Goal: Communication & Community: Answer question/provide support

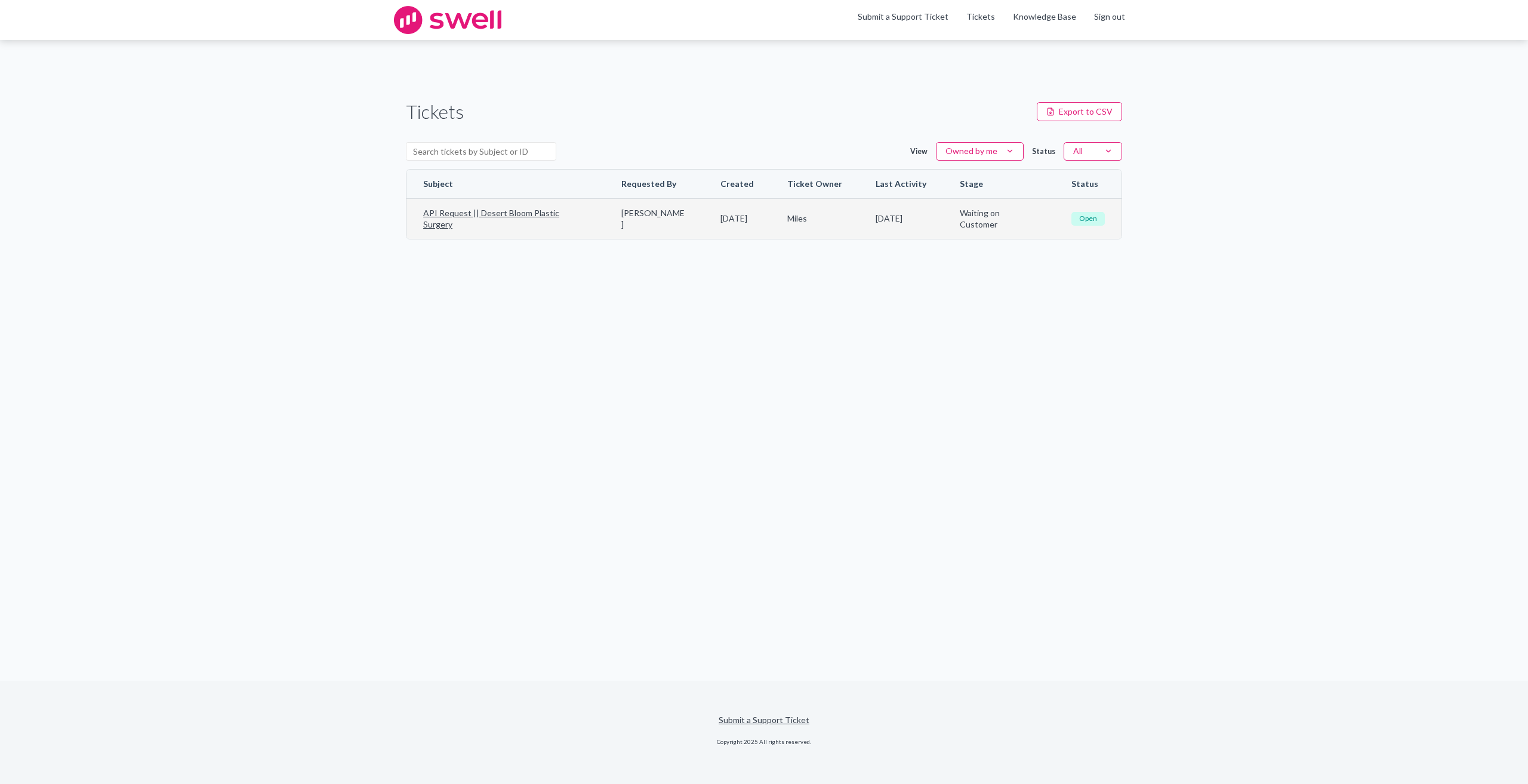
click at [639, 233] on td "Mikhail Nikulin" at bounding box center [655, 218] width 99 height 41
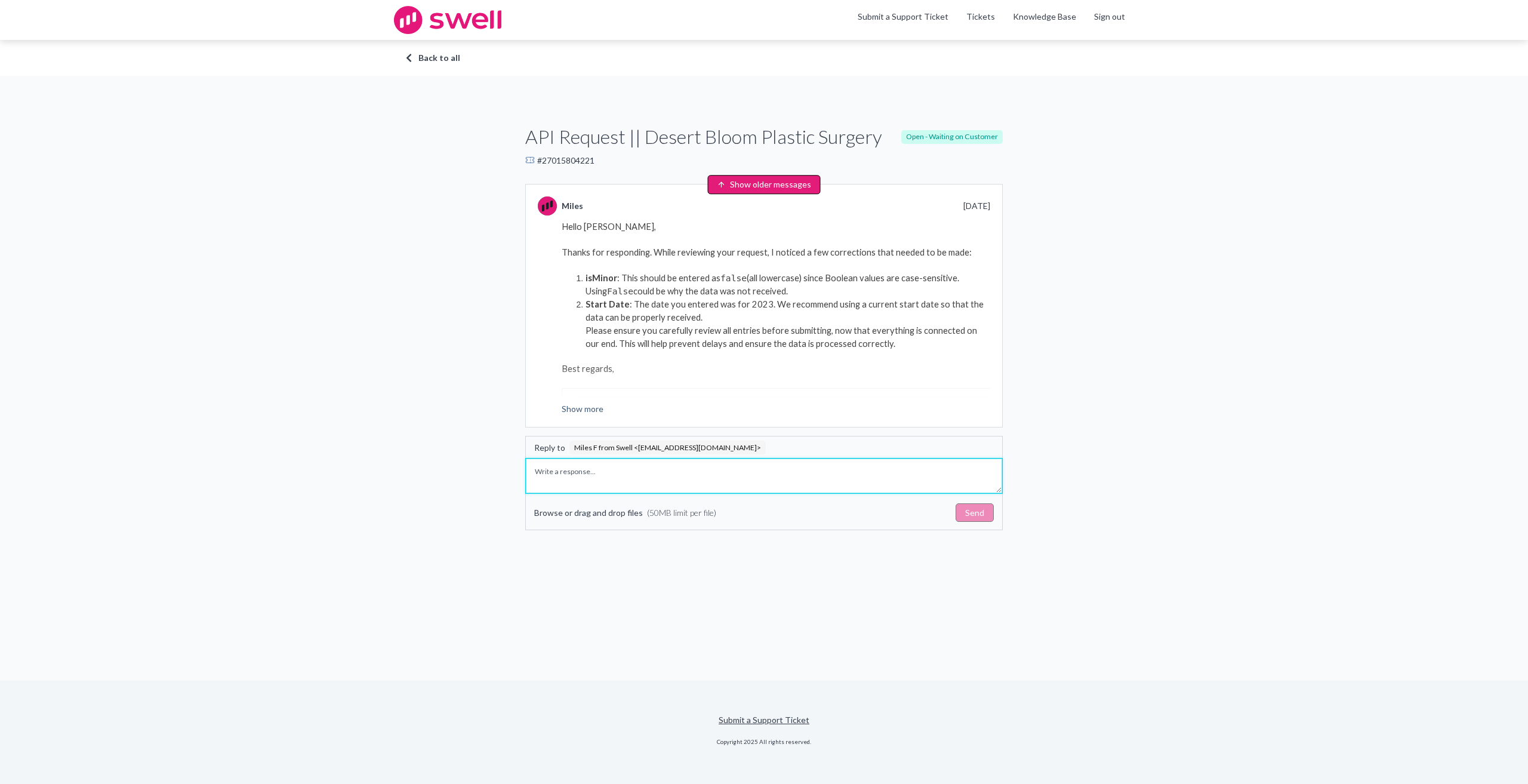
click at [591, 484] on textarea "Write a response" at bounding box center [764, 475] width 476 height 34
click at [636, 465] on textarea "Hey, So I fixed all the things you mentioned and still - no contact created, no…" at bounding box center [764, 475] width 476 height 34
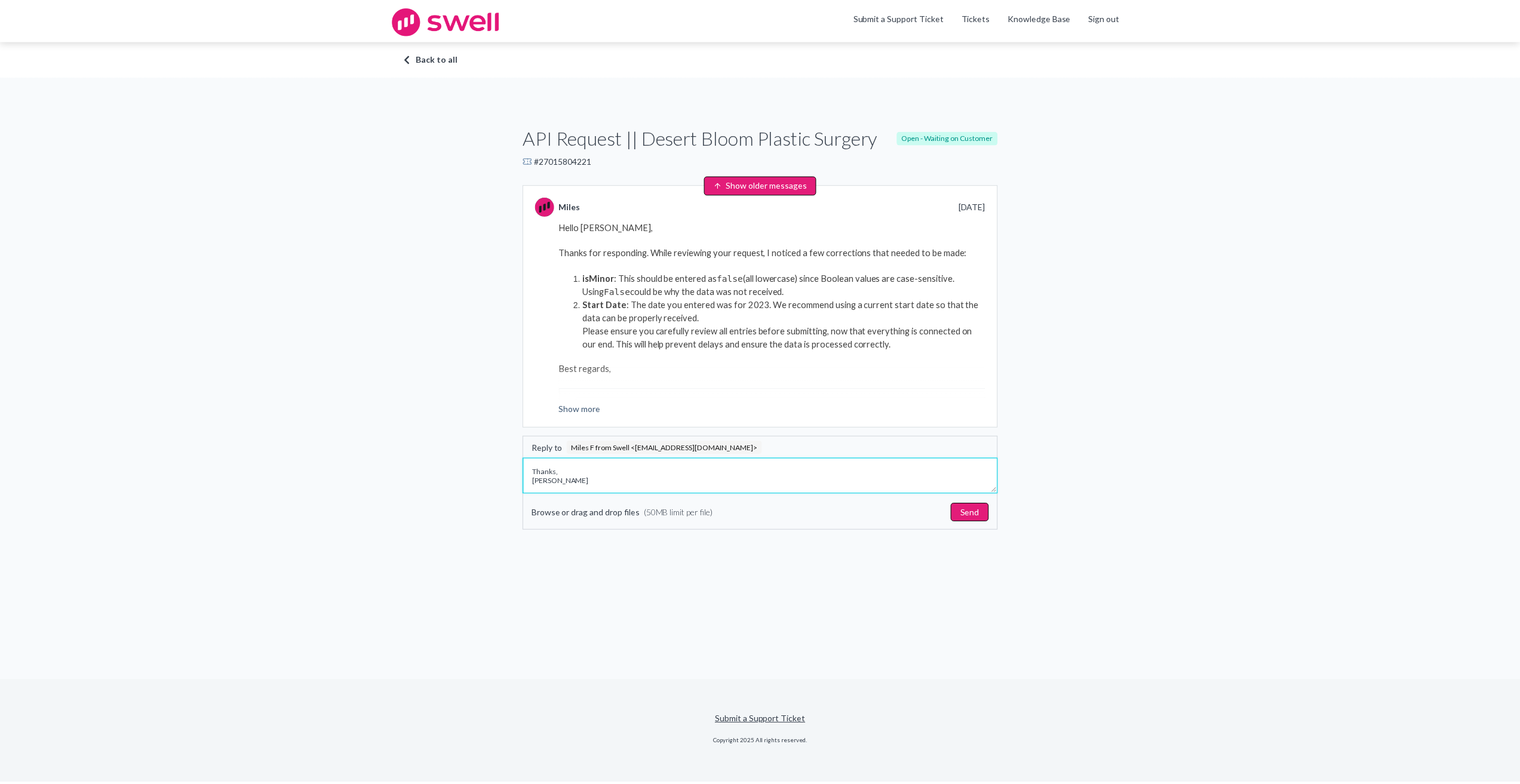
scroll to position [58, 0]
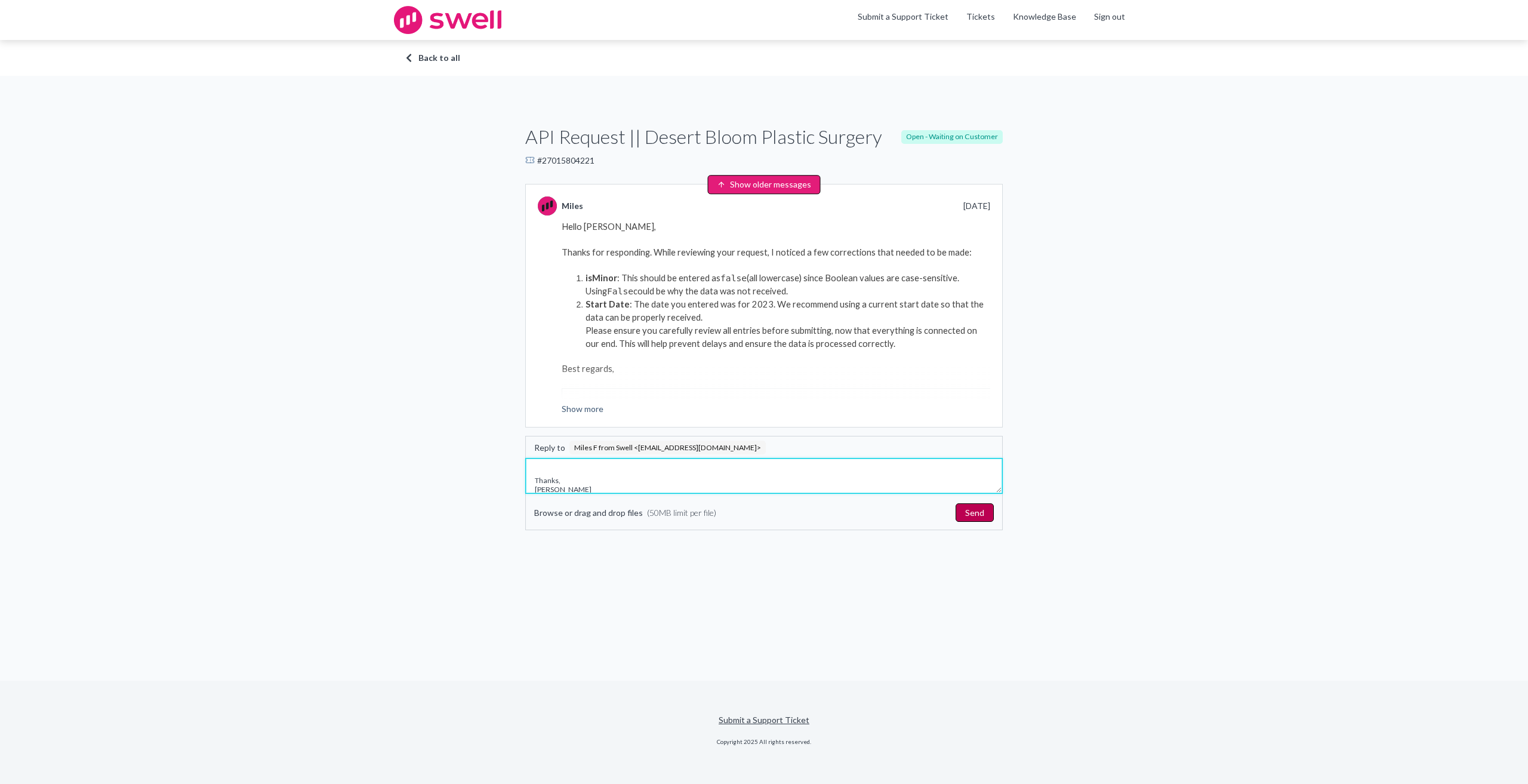
type textarea "Hey, So I fixed all the things you mentioned and still - no contact created, no…"
click at [976, 514] on button "Send" at bounding box center [975, 513] width 38 height 19
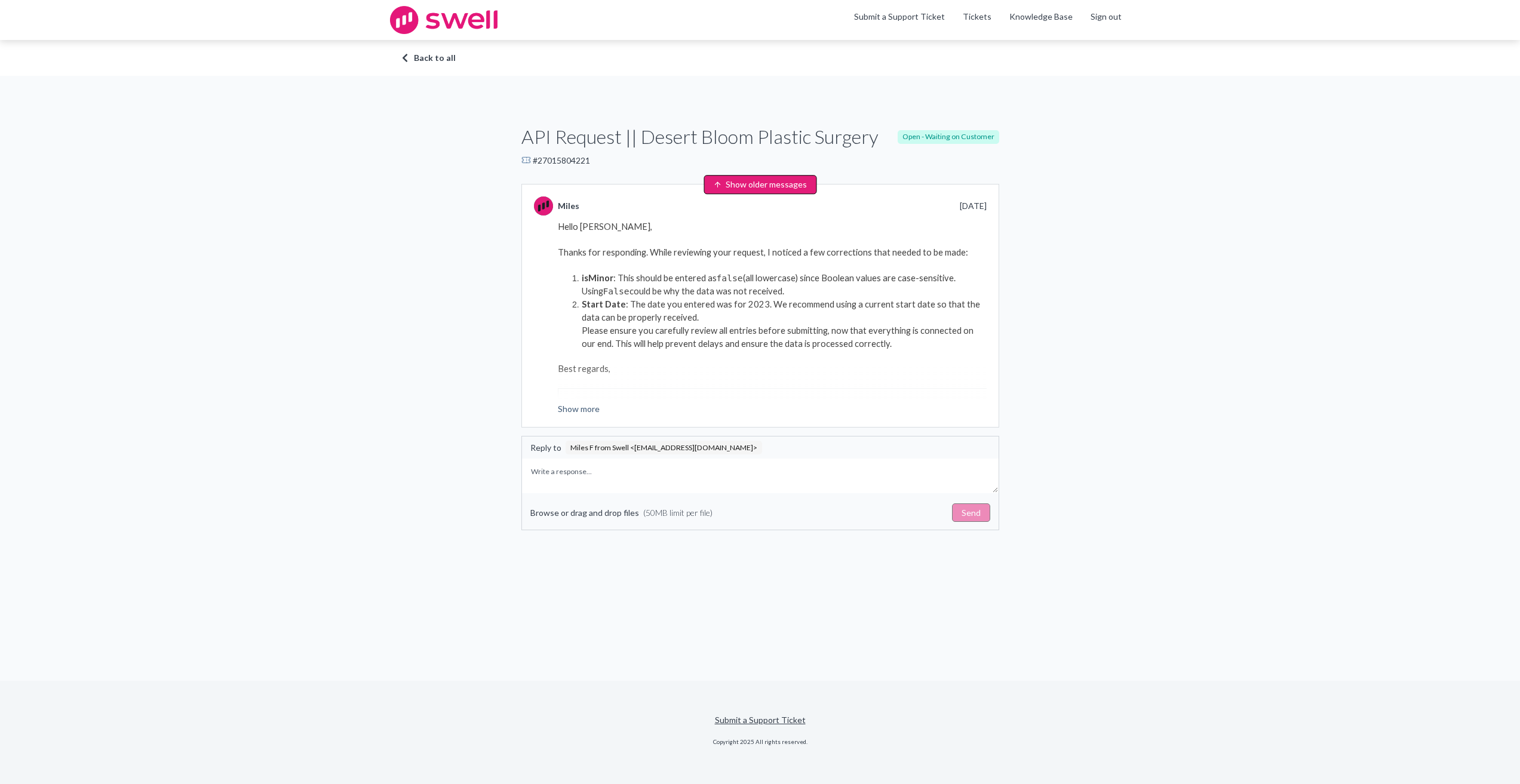
scroll to position [0, 0]
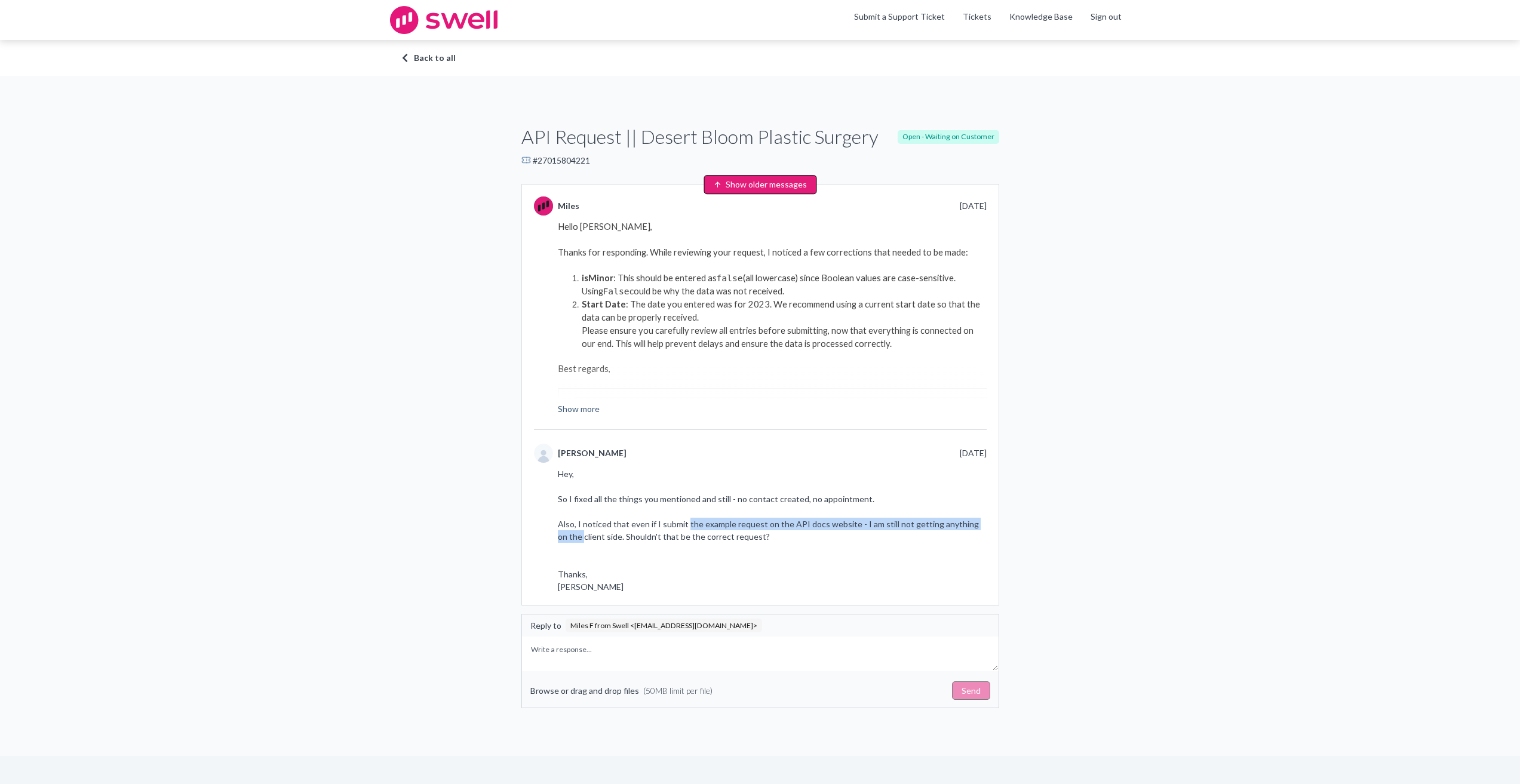
drag, startPoint x: 569, startPoint y: 530, endPoint x: 684, endPoint y: 522, distance: 115.3
click at [684, 522] on div "[PERSON_NAME] [DATE] Hey, So I fixed all the things you mentioned and still - n…" at bounding box center [760, 518] width 453 height 149
click at [742, 568] on div "Hey, So I fixed all the things you mentioned and still - no contact created, no…" at bounding box center [772, 530] width 429 height 126
drag, startPoint x: 857, startPoint y: 526, endPoint x: 685, endPoint y: 533, distance: 172.1
click at [685, 533] on div "Hey, So I fixed all the things you mentioned and still - no contact created, no…" at bounding box center [772, 530] width 429 height 126
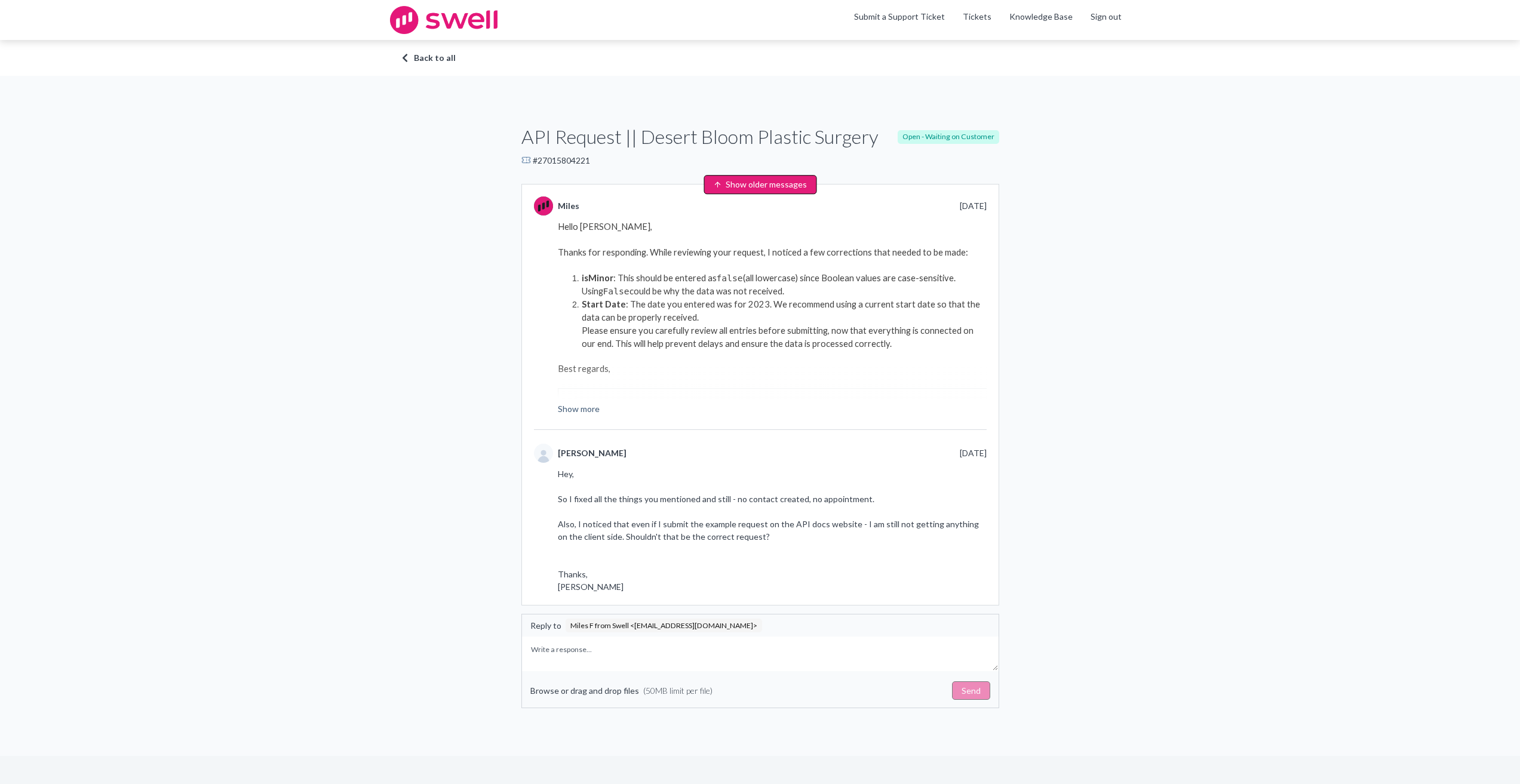
click at [695, 543] on div "Hey, So I fixed all the things you mentioned and still - no contact created, no…" at bounding box center [772, 530] width 429 height 126
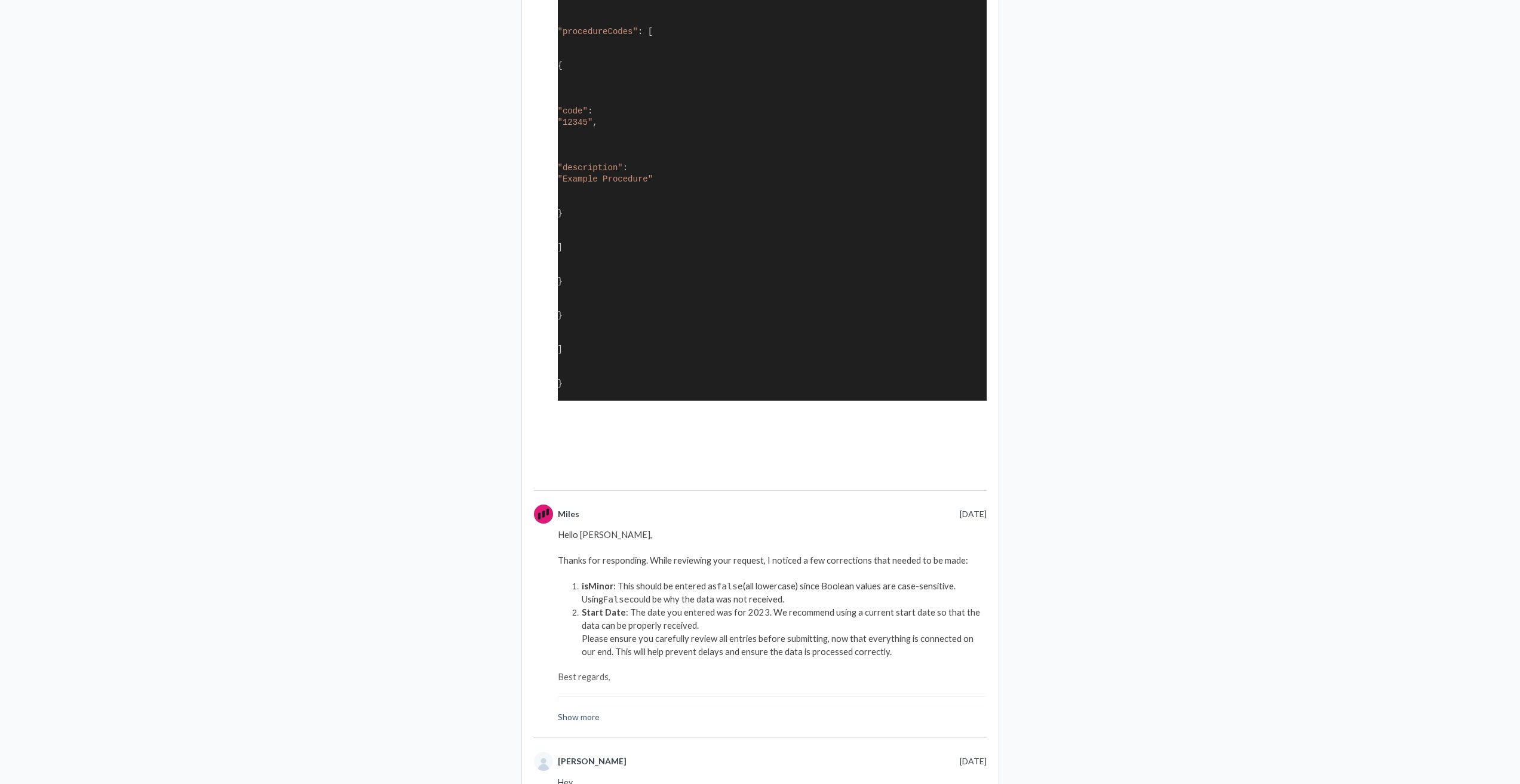
scroll to position [3010, 0]
